Goal: Information Seeking & Learning: Find specific fact

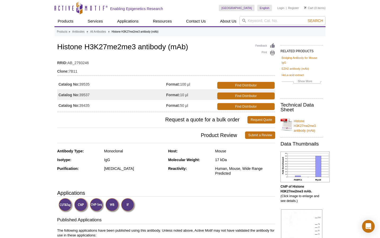
scroll to position [0, 0]
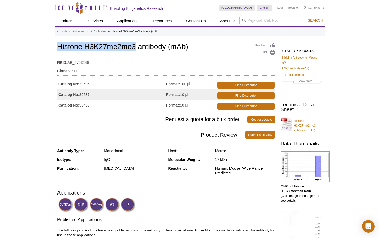
drag, startPoint x: 57, startPoint y: 46, endPoint x: 134, endPoint y: 47, distance: 77.5
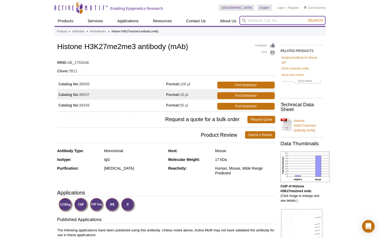
click at [263, 22] on input "search" at bounding box center [282, 20] width 86 height 9
paste input "H3K27a"
type input "H3K27a"
click at [306, 18] on button "Search" at bounding box center [315, 20] width 19 height 5
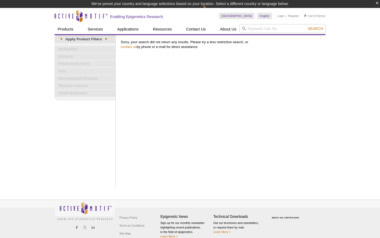
click at [268, 23] on div "Singapore Australia Austria Belgium Brazil Canada China Czech Republic Denmark …" at bounding box center [272, 16] width 107 height 16
click at [268, 27] on input "search" at bounding box center [282, 28] width 86 height 9
paste input "H3K27a"
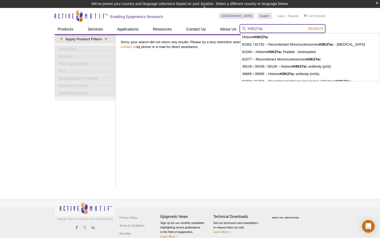
type input "H3K27ac"
click at [306, 26] on button "Search" at bounding box center [315, 28] width 19 height 5
click at [314, 31] on input "H3K27ac" at bounding box center [282, 28] width 86 height 9
click at [317, 29] on span "Search" at bounding box center [315, 28] width 15 height 4
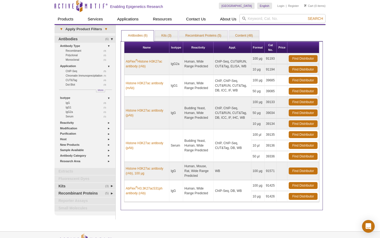
scroll to position [1, 0]
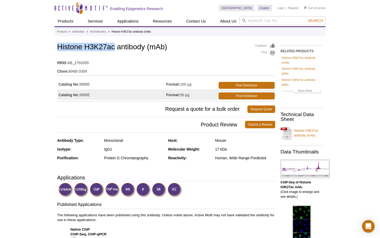
drag, startPoint x: 58, startPoint y: 46, endPoint x: 115, endPoint y: 47, distance: 56.9
click at [115, 47] on h1 "Histone H3K27ac antibody (mAb)" at bounding box center [166, 47] width 218 height 9
copy h1 "Histone H3K27ac"
